Goal: Check status: Check status

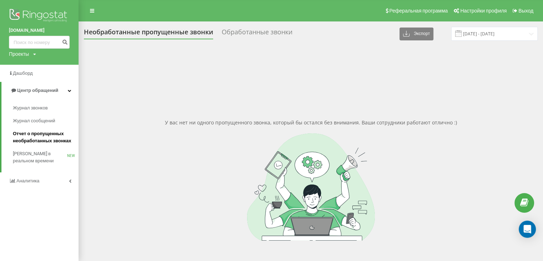
click at [34, 135] on span "Отчет о пропущенных необработанных звонках" at bounding box center [44, 137] width 62 height 14
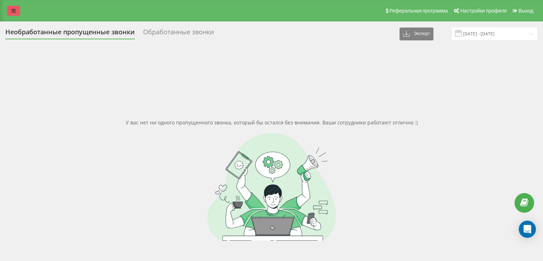
click at [12, 13] on icon at bounding box center [13, 10] width 4 height 5
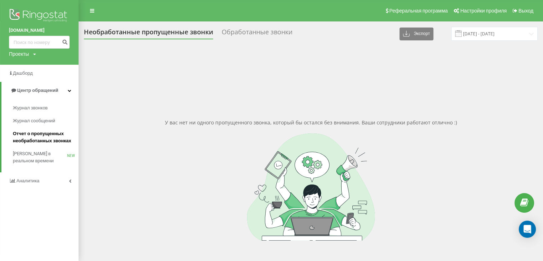
click at [29, 139] on span "Отчет о пропущенных необработанных звонках" at bounding box center [44, 137] width 62 height 14
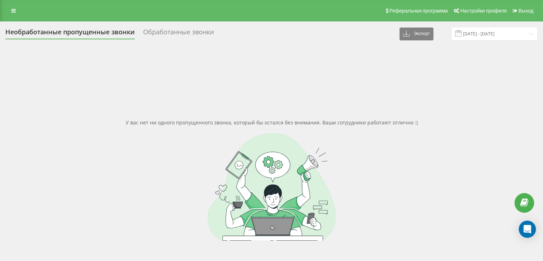
drag, startPoint x: 337, startPoint y: 26, endPoint x: 299, endPoint y: 4, distance: 44.7
click at [337, 26] on div "Необработанные пропущенные звонки Обработанные звонки Экспорт .csv .xlsx [DATE]…" at bounding box center [271, 168] width 543 height 294
